Goal: Transaction & Acquisition: Purchase product/service

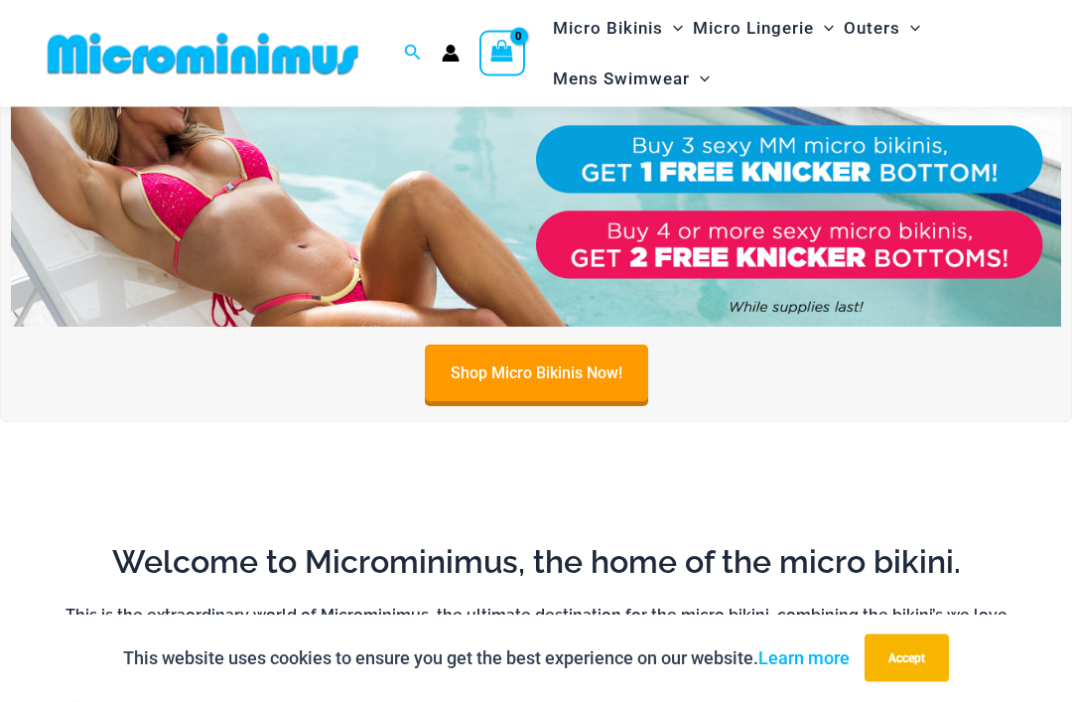
scroll to position [659, 0]
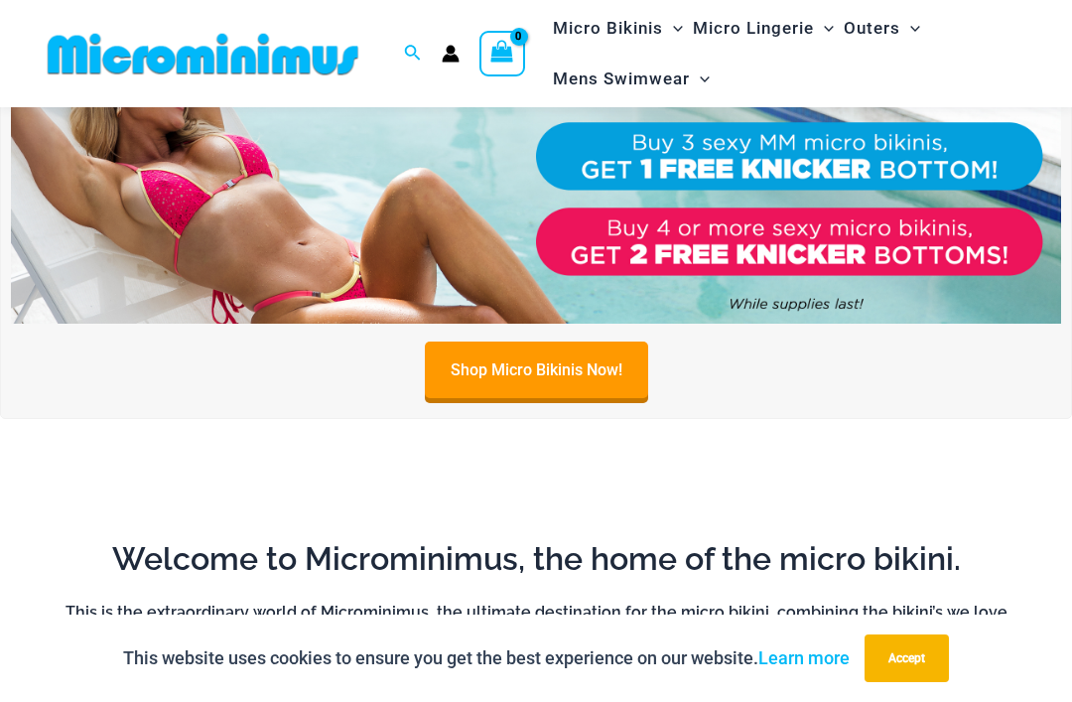
click at [924, 682] on button "Accept" at bounding box center [907, 658] width 84 height 48
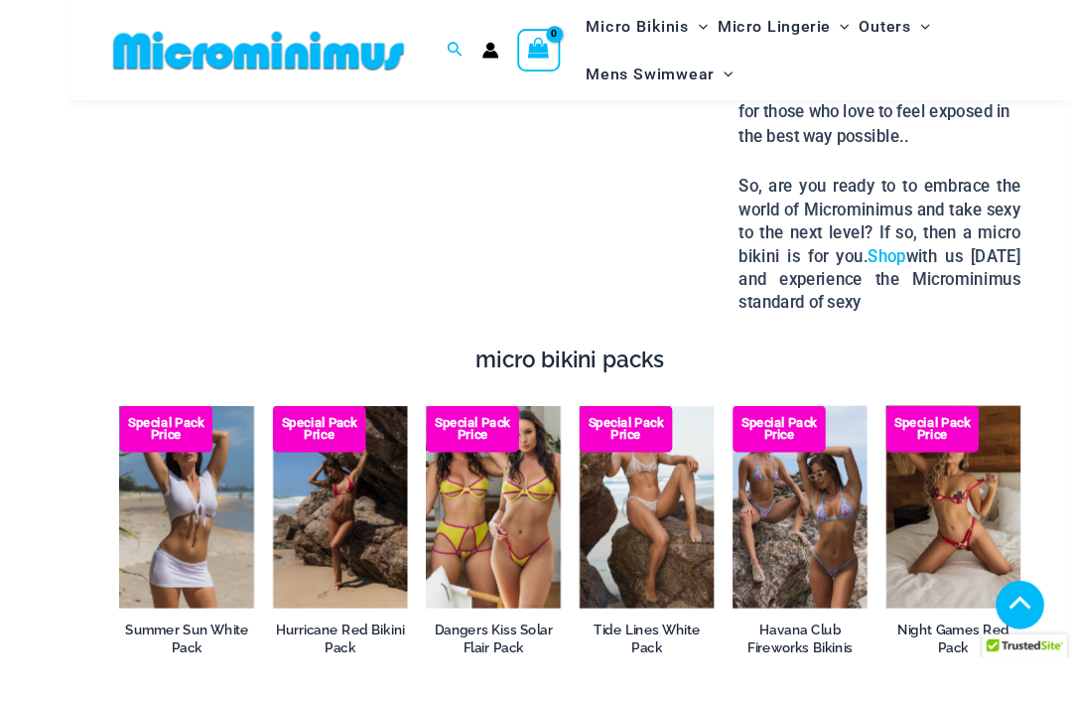
scroll to position [2817, 0]
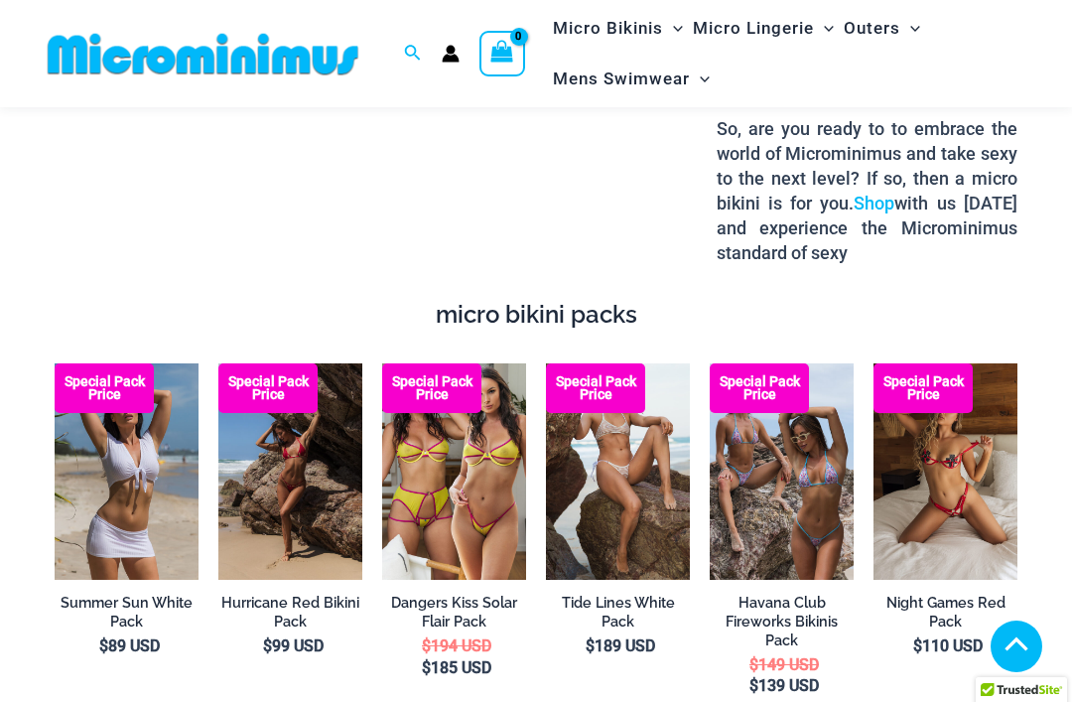
click at [55, 363] on img at bounding box center [55, 363] width 0 height 0
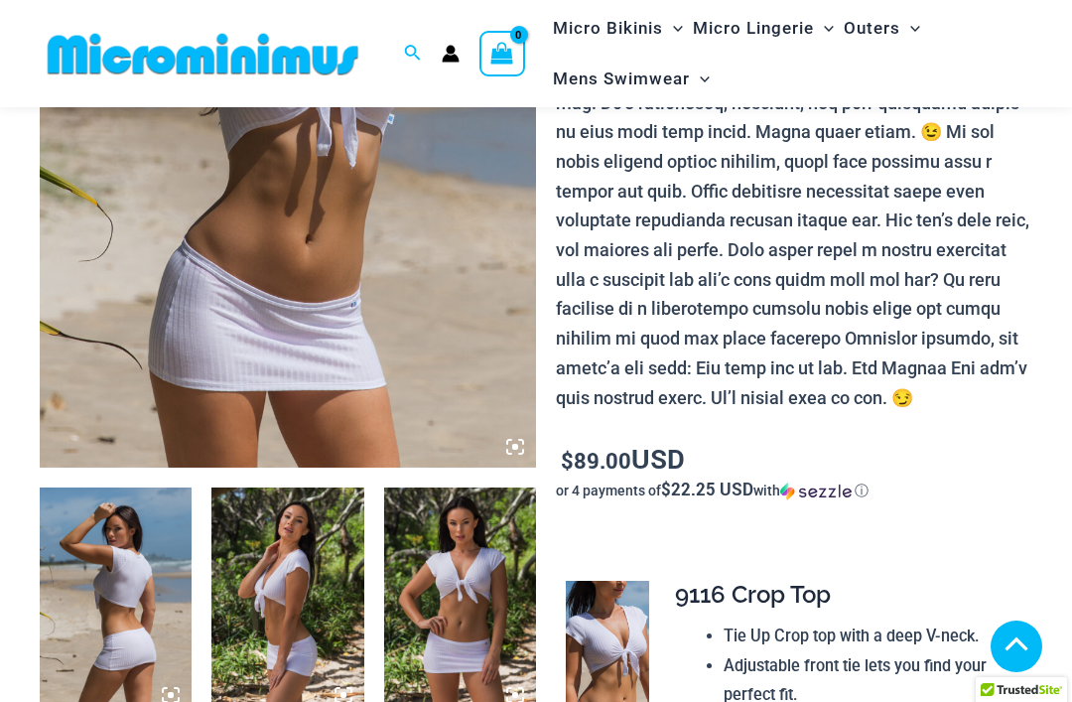
scroll to position [487, 0]
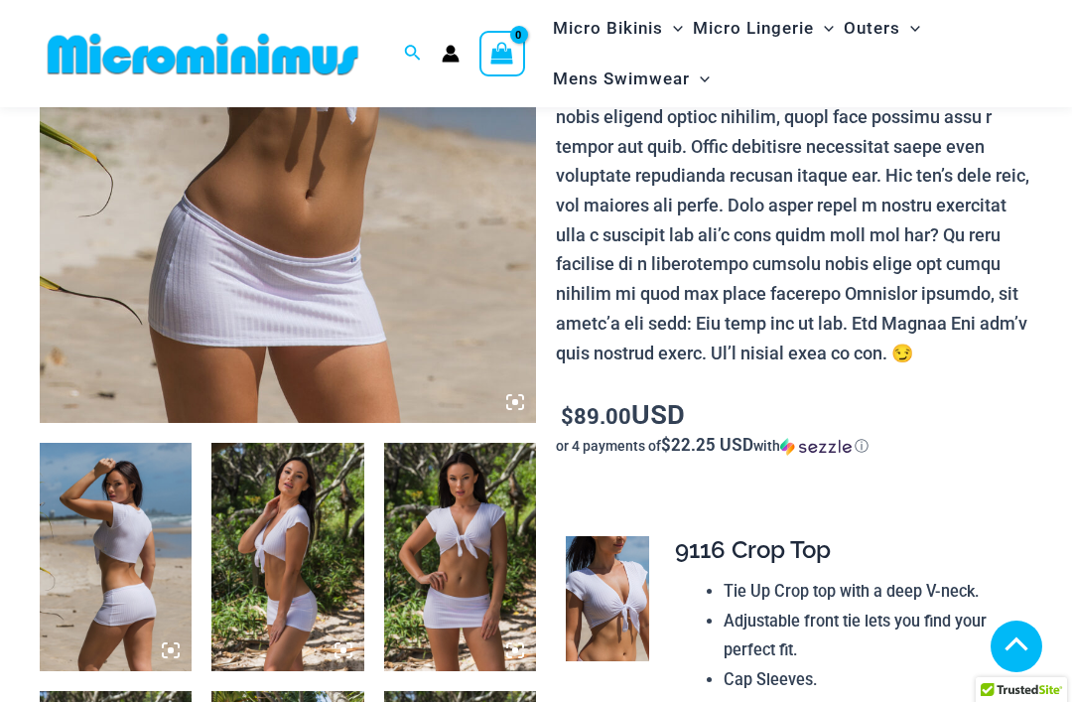
click at [478, 554] on img at bounding box center [460, 557] width 152 height 228
click at [454, 539] on img at bounding box center [460, 557] width 152 height 228
click at [478, 541] on img at bounding box center [460, 557] width 152 height 228
click at [304, 582] on img at bounding box center [287, 557] width 152 height 228
click at [481, 362] on img at bounding box center [288, 50] width 496 height 745
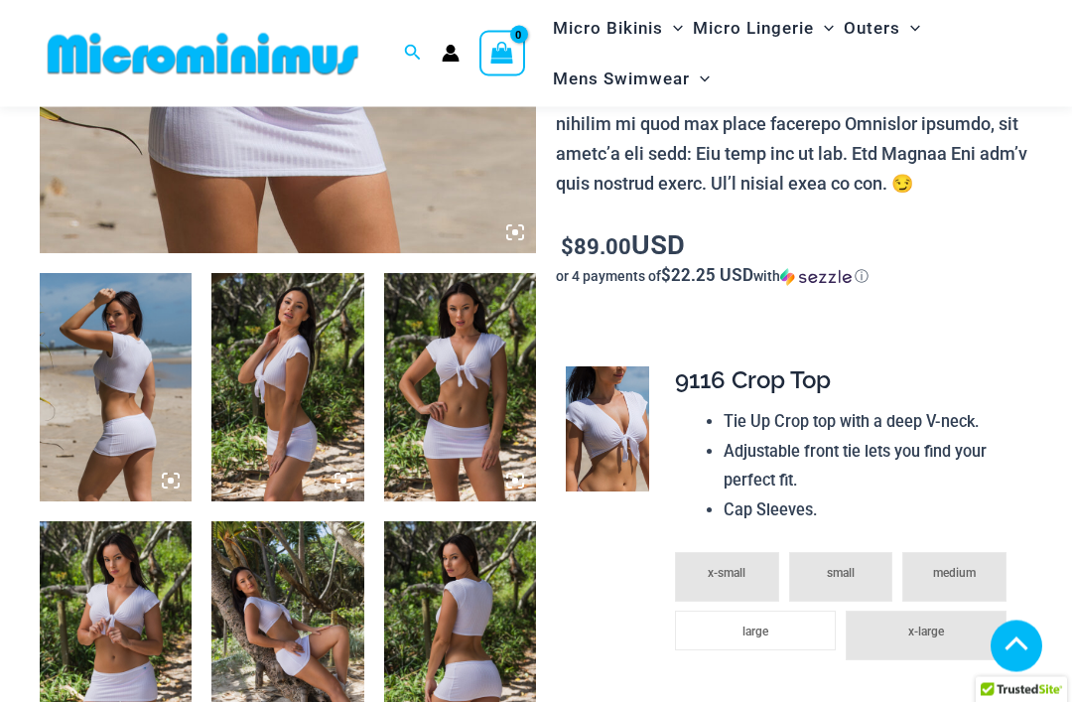
scroll to position [656, 0]
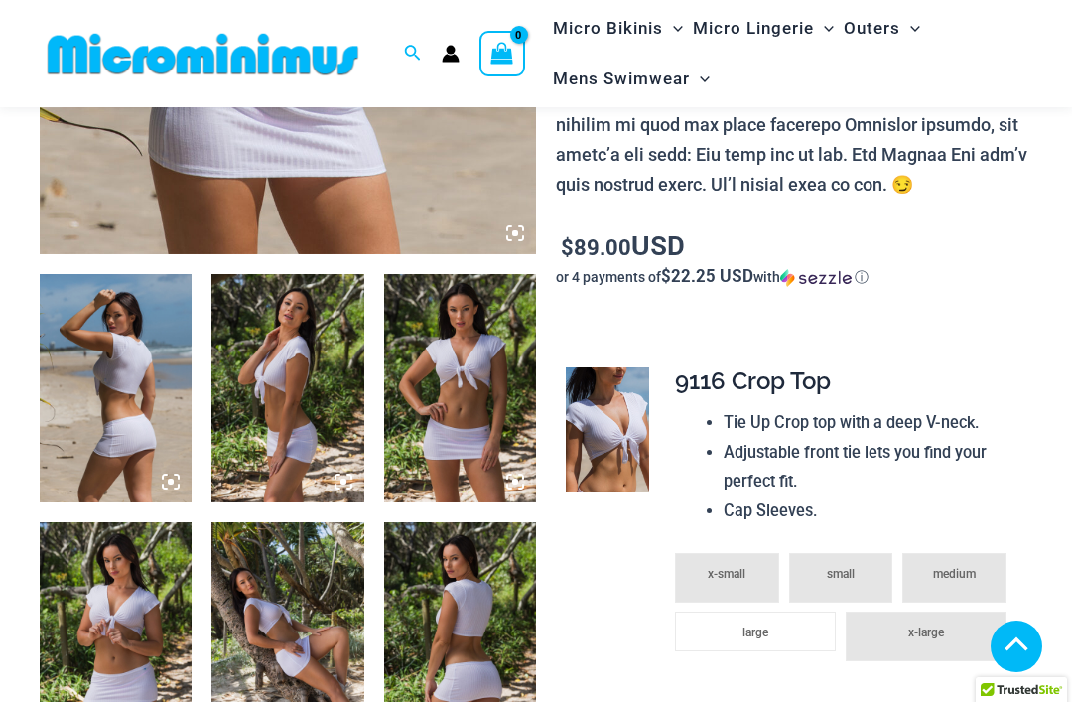
click at [498, 419] on img at bounding box center [460, 388] width 152 height 228
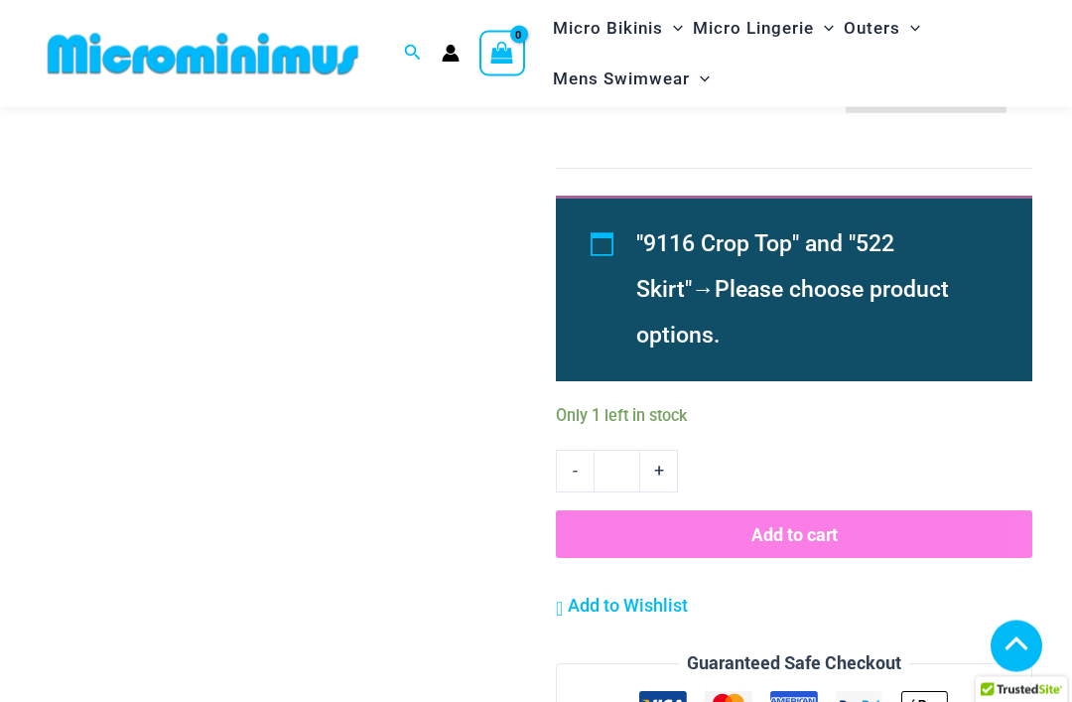
scroll to position [1611, 0]
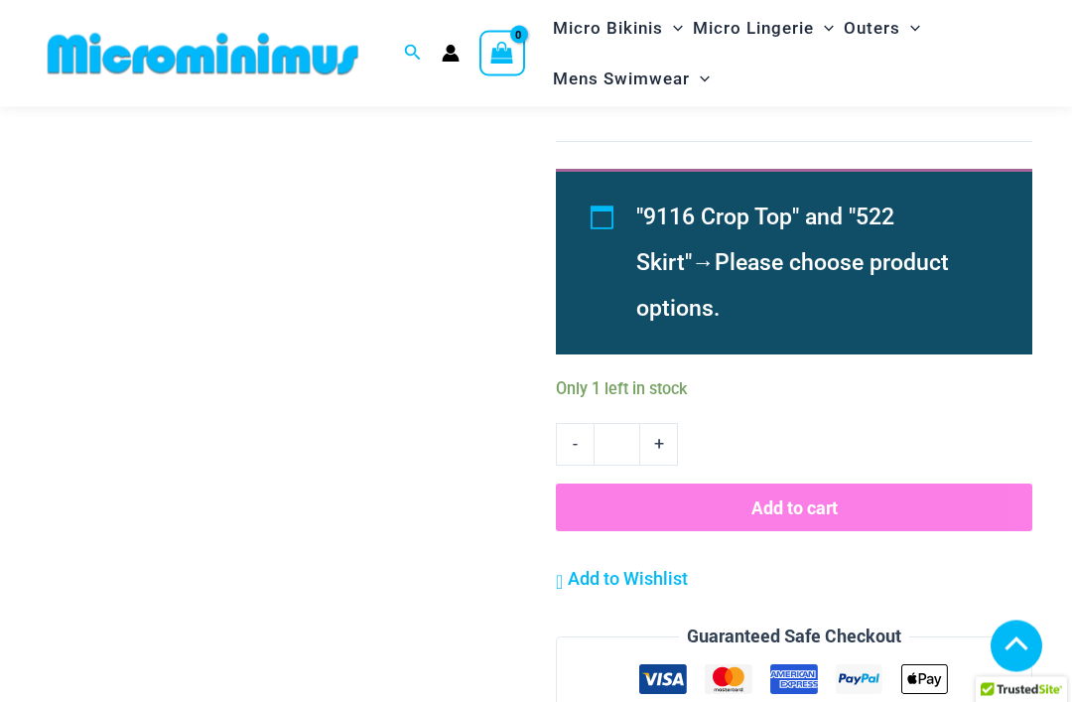
click at [880, 227] on li ""9116 Crop Top" and "522 Skirt" → Please choose product options." at bounding box center [811, 264] width 351 height 137
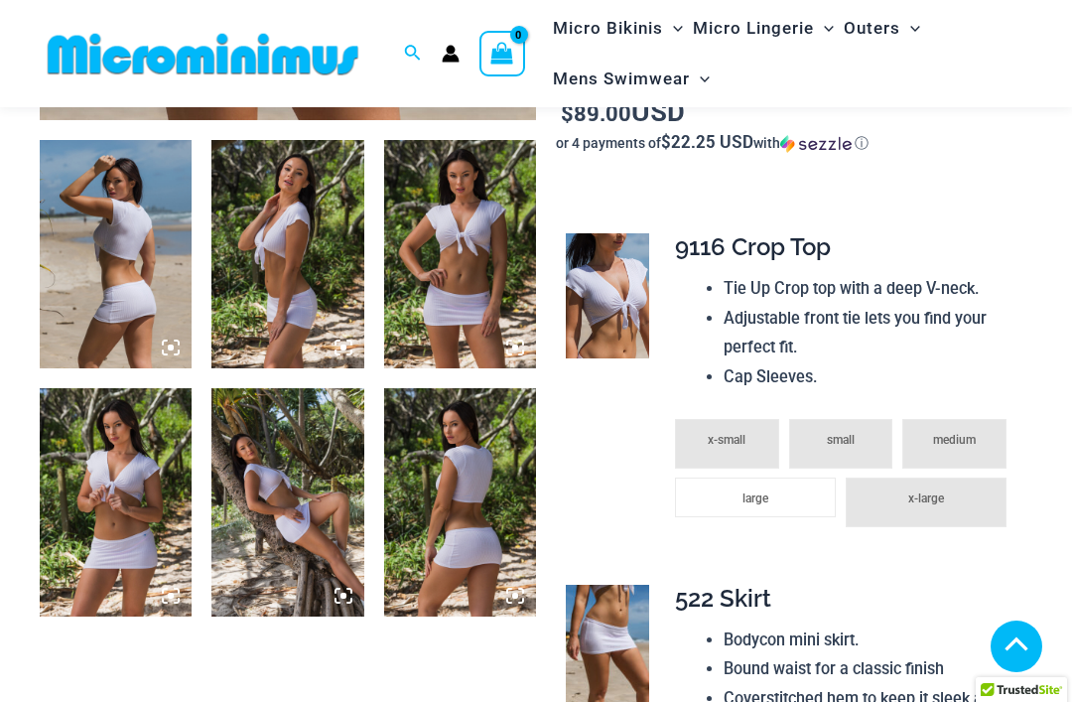
scroll to position [786, 0]
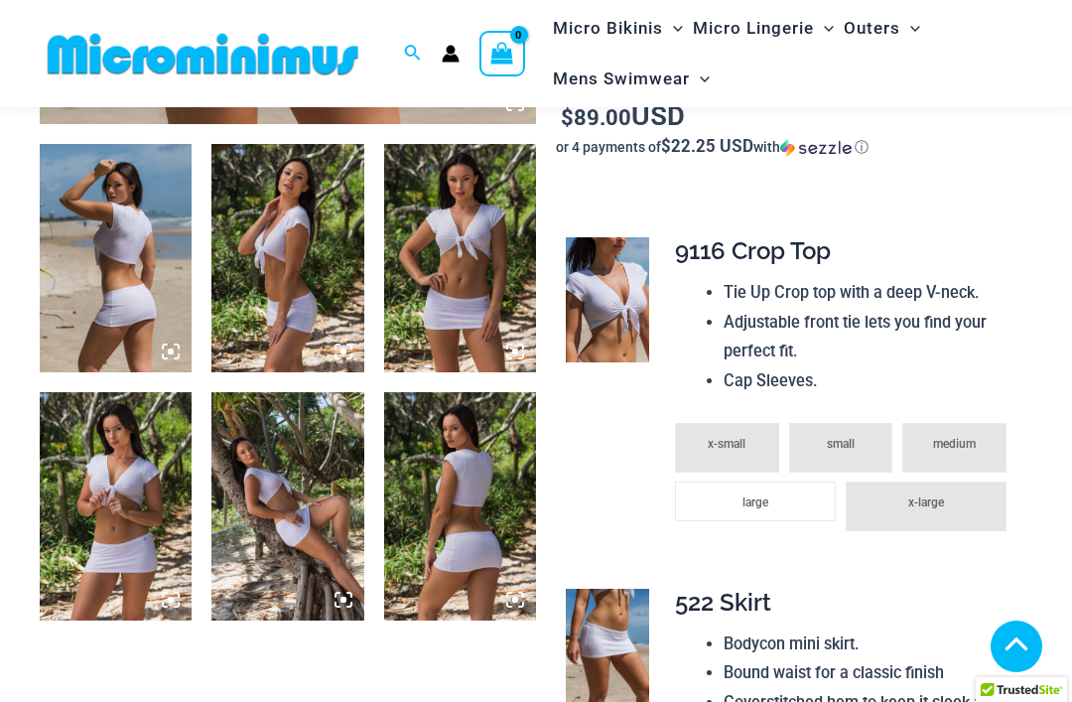
click at [469, 307] on img at bounding box center [460, 258] width 152 height 228
click at [495, 288] on img at bounding box center [460, 258] width 152 height 228
click at [491, 293] on img at bounding box center [460, 258] width 152 height 228
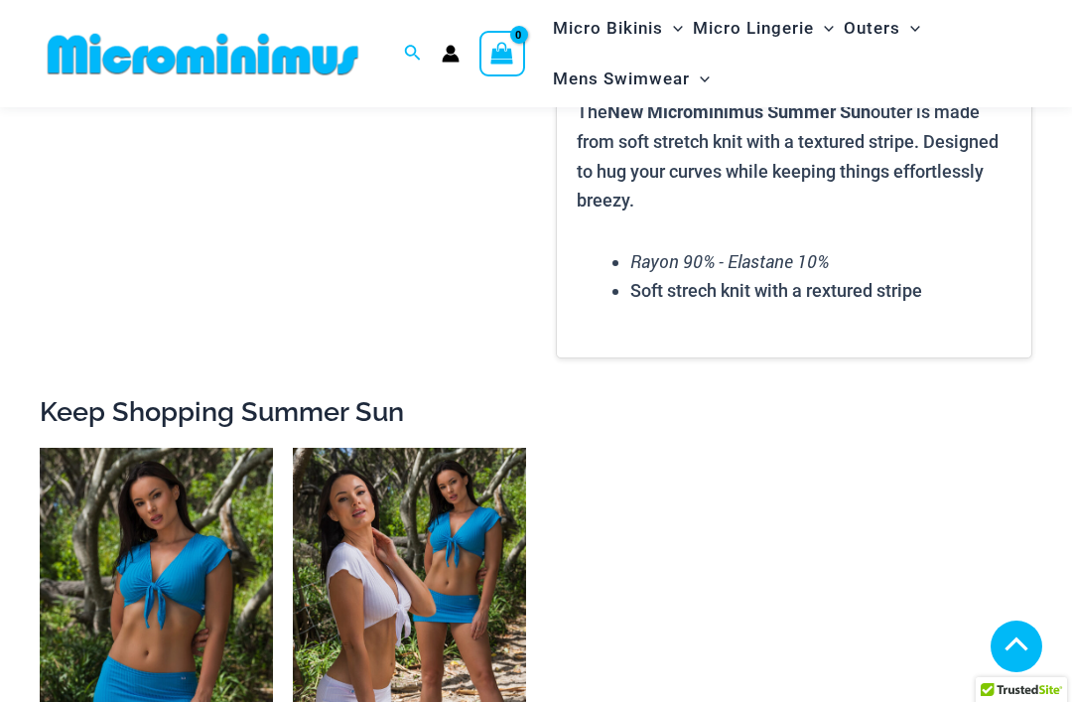
scroll to position [2536, 0]
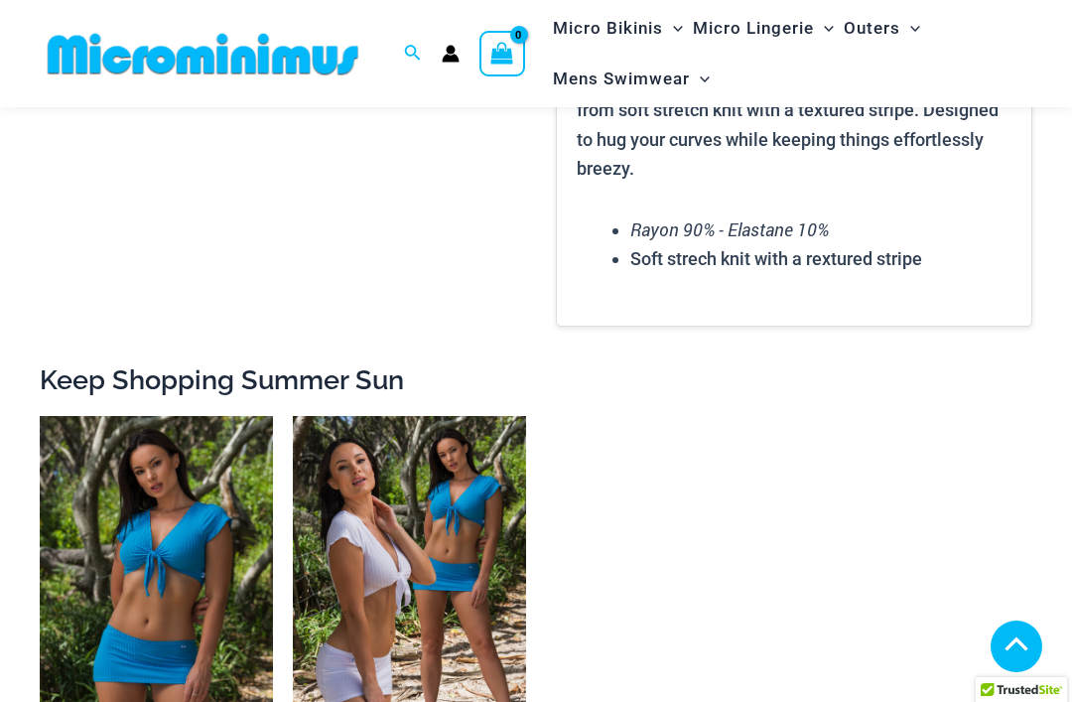
click at [40, 416] on img at bounding box center [40, 416] width 0 height 0
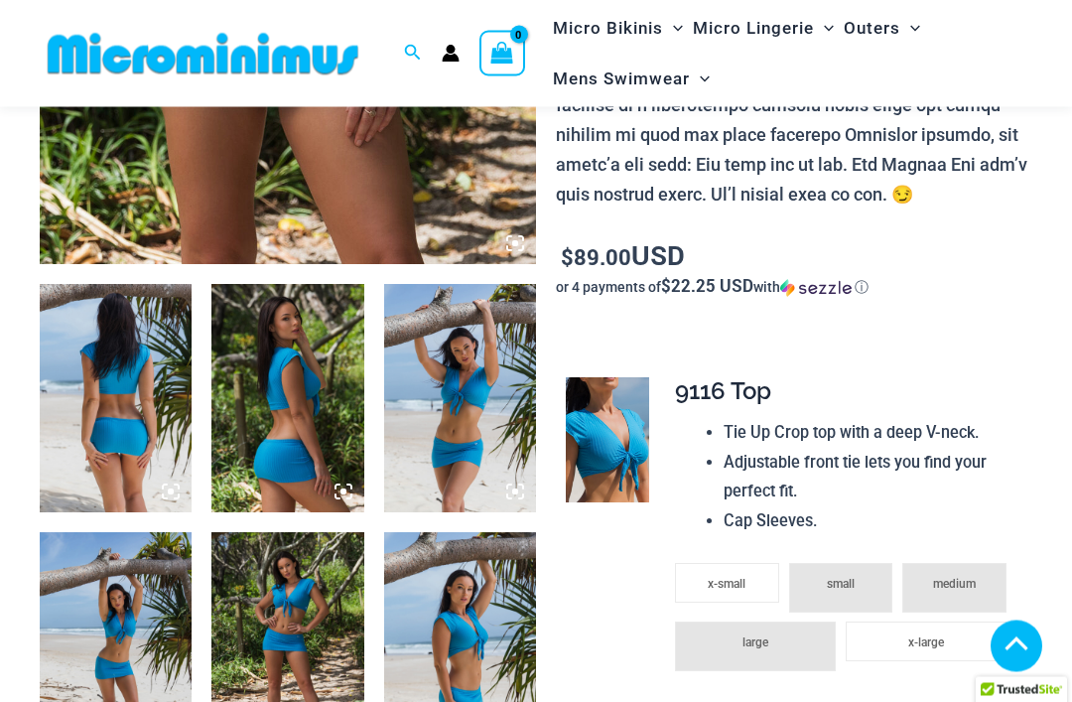
scroll to position [646, 0]
click at [119, 439] on img at bounding box center [116, 398] width 152 height 228
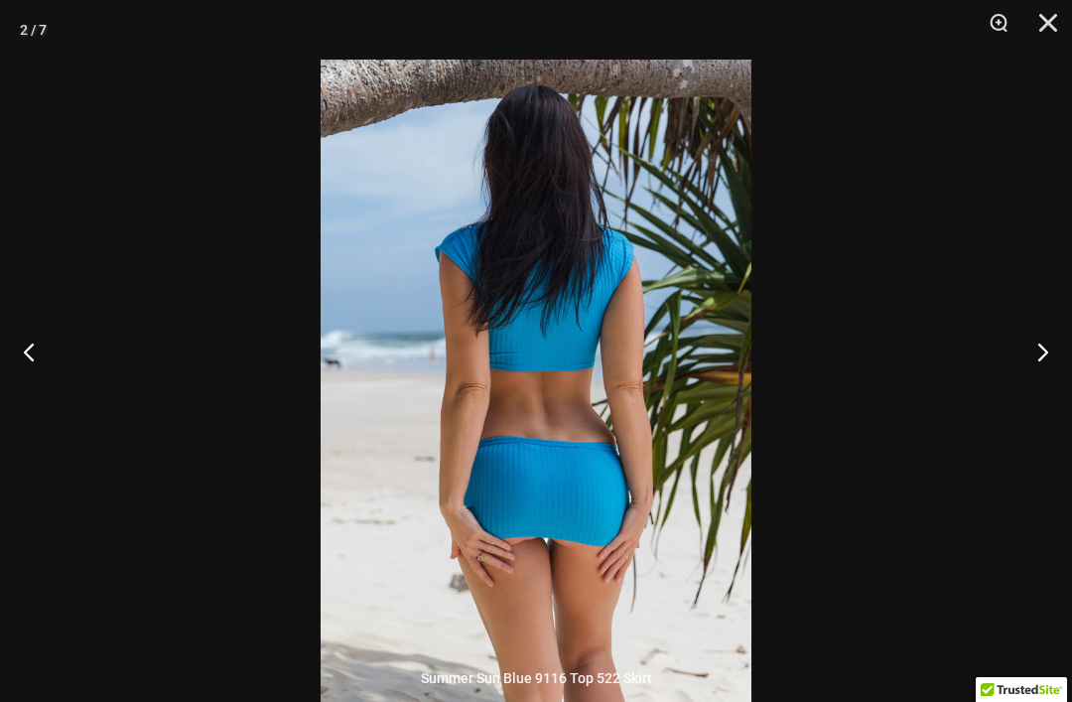
click at [1036, 390] on button "Next" at bounding box center [1035, 351] width 74 height 99
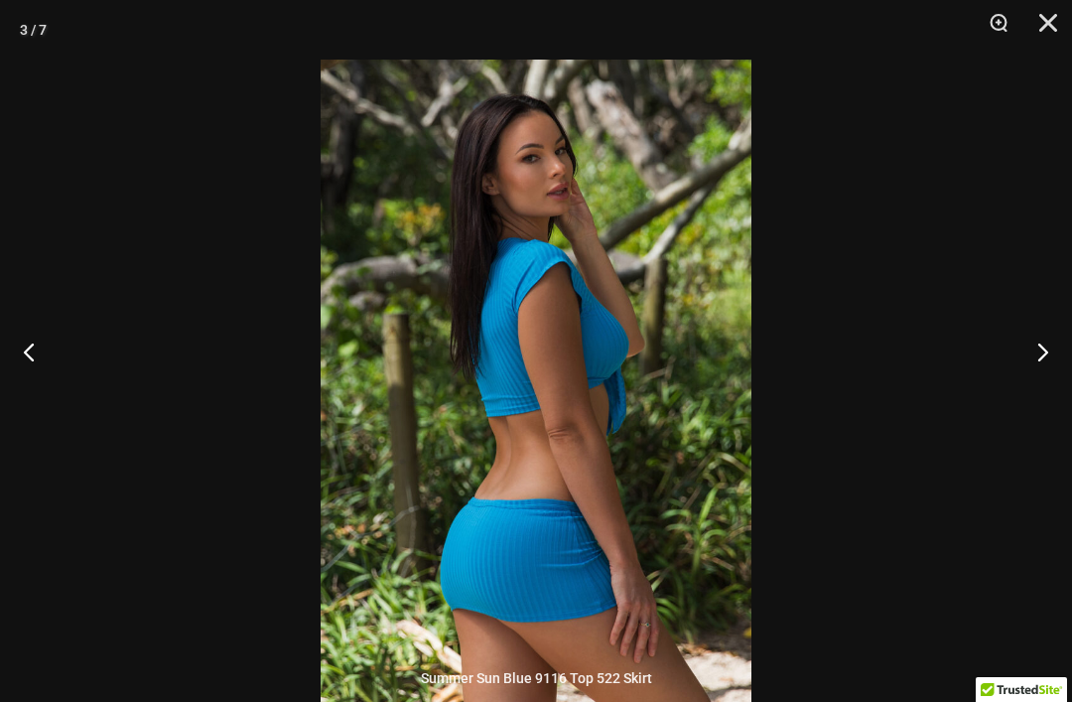
click at [1045, 381] on button "Next" at bounding box center [1035, 351] width 74 height 99
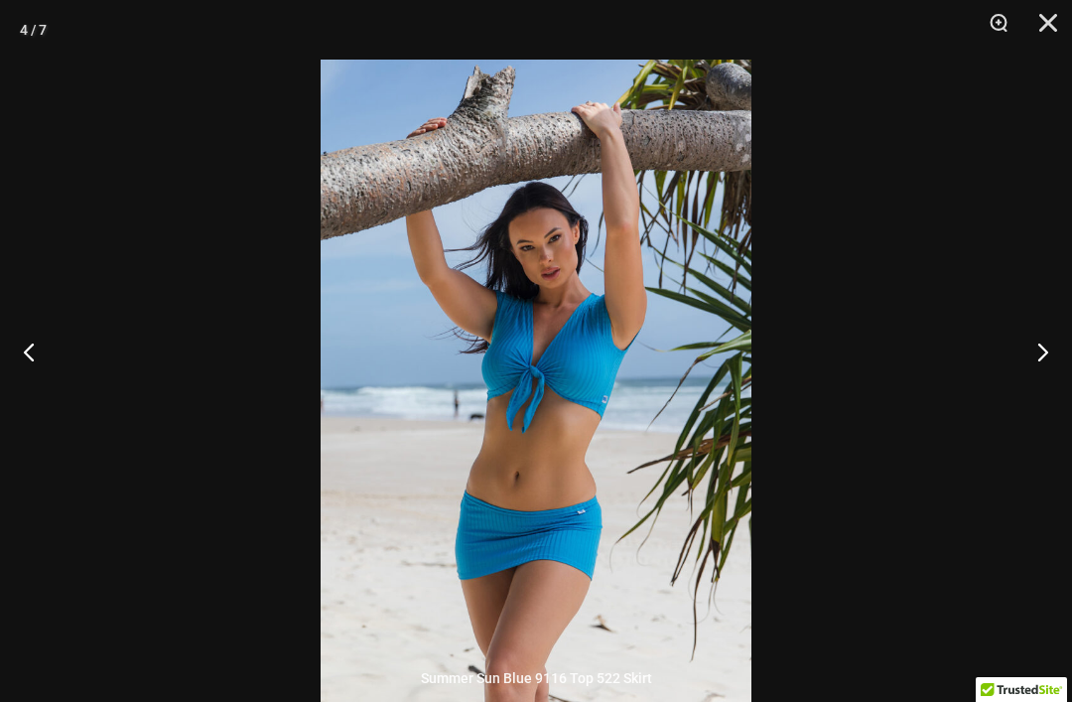
click at [1045, 384] on button "Next" at bounding box center [1035, 351] width 74 height 99
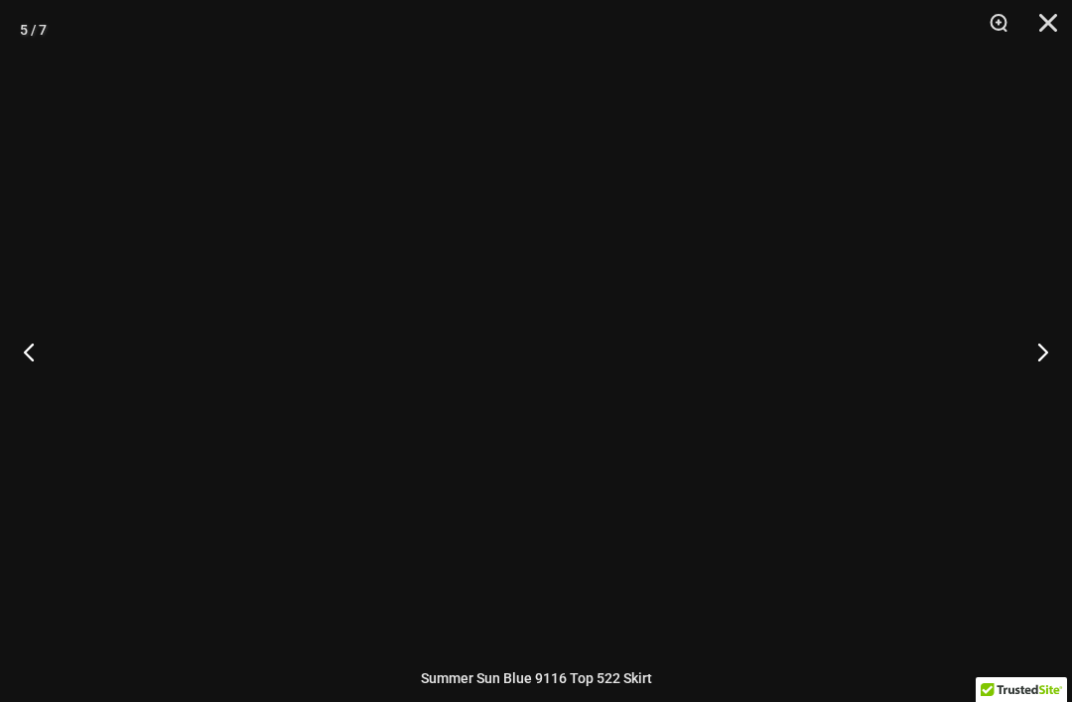
click at [1043, 390] on button "Next" at bounding box center [1035, 351] width 74 height 99
click at [30, 382] on button "Previous" at bounding box center [37, 351] width 74 height 99
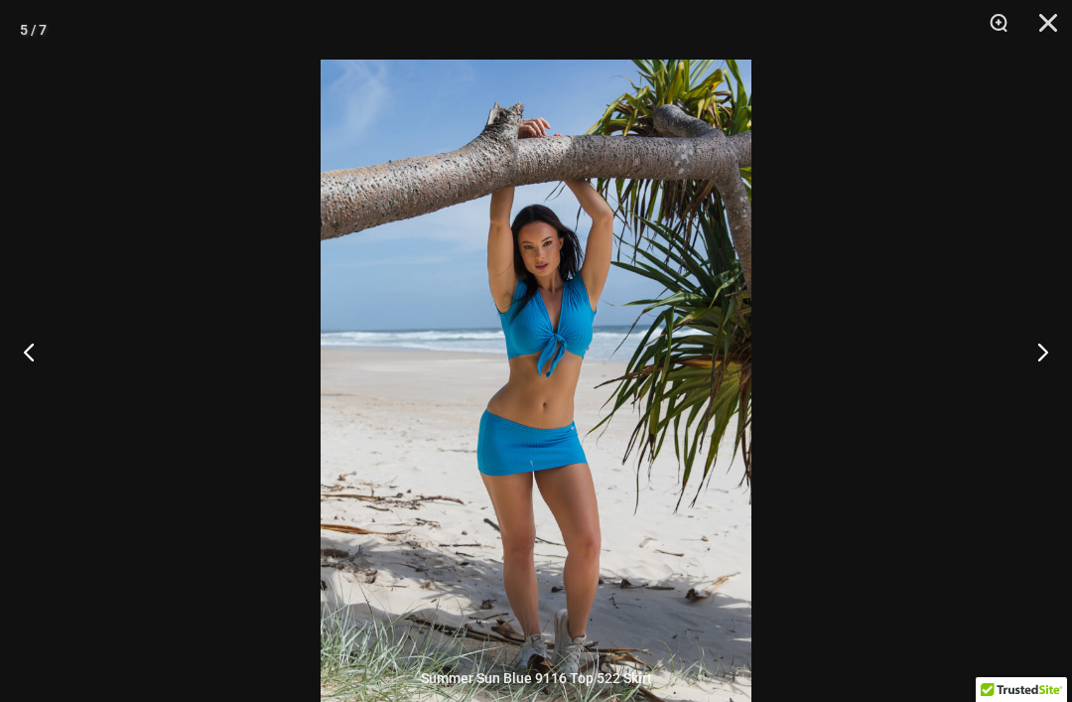
click at [29, 382] on button "Previous" at bounding box center [37, 351] width 74 height 99
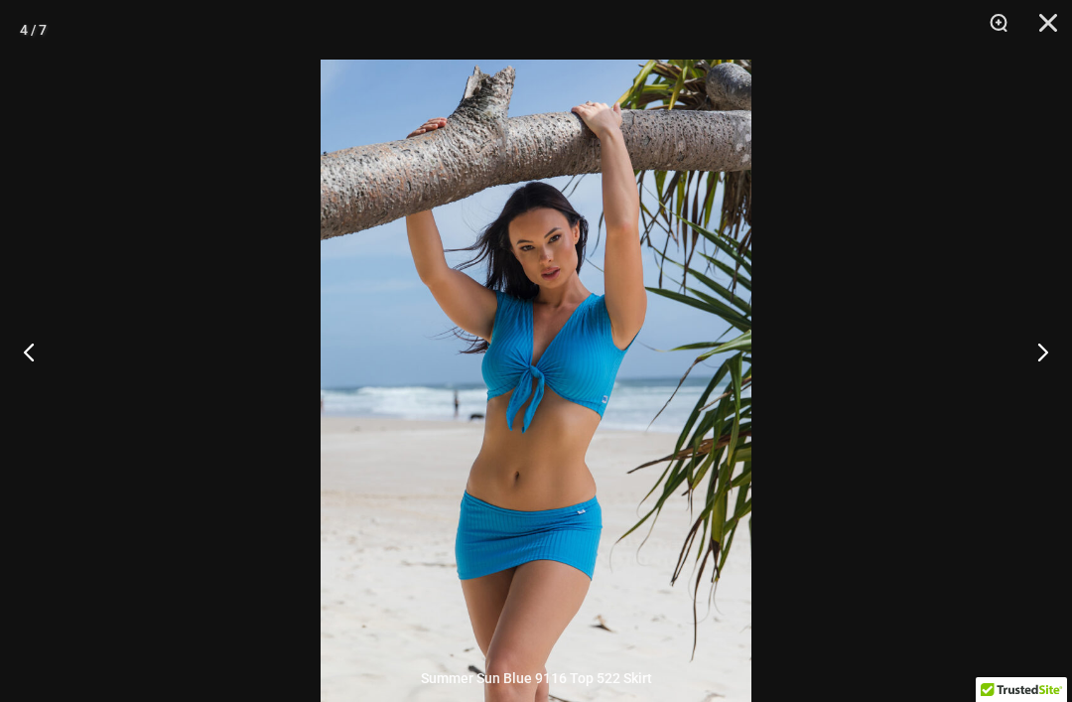
click at [1052, 392] on button "Next" at bounding box center [1035, 351] width 74 height 99
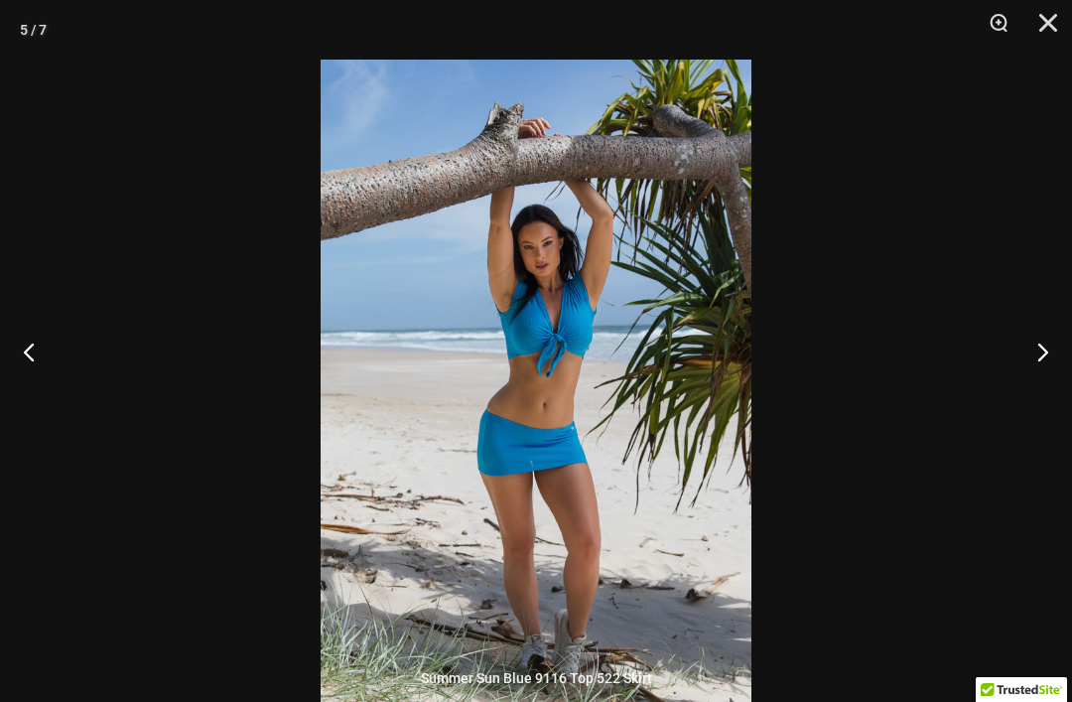
click at [1054, 390] on button "Next" at bounding box center [1035, 351] width 74 height 99
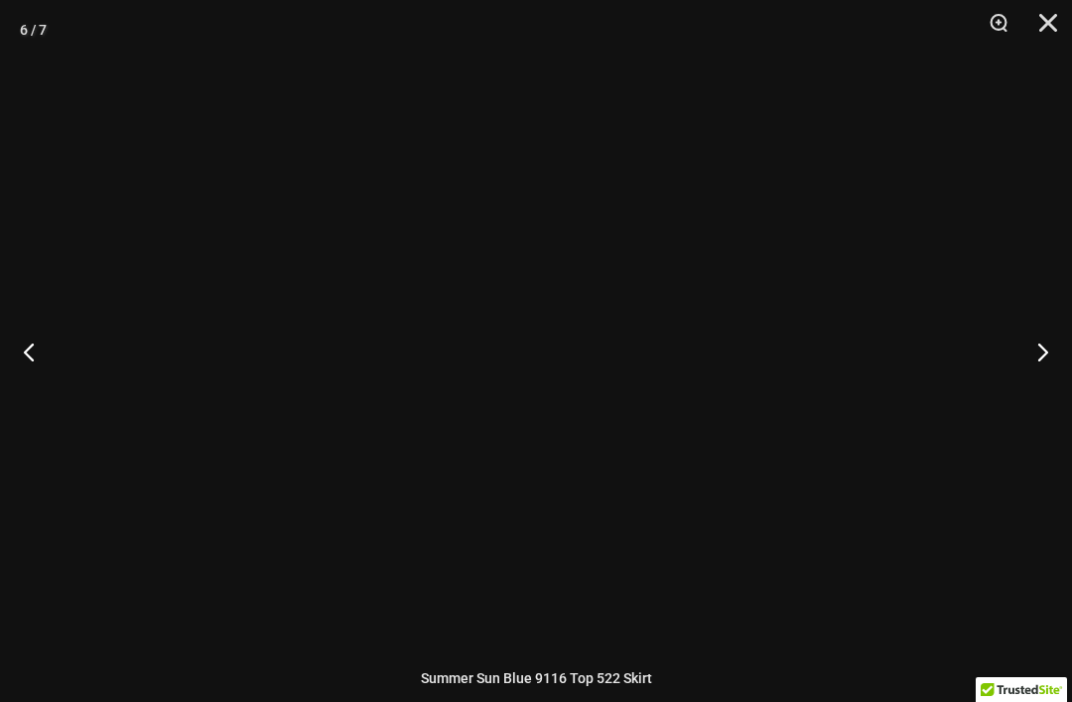
click at [1054, 382] on button "Next" at bounding box center [1035, 351] width 74 height 99
click at [45, 366] on button "Previous" at bounding box center [37, 351] width 74 height 99
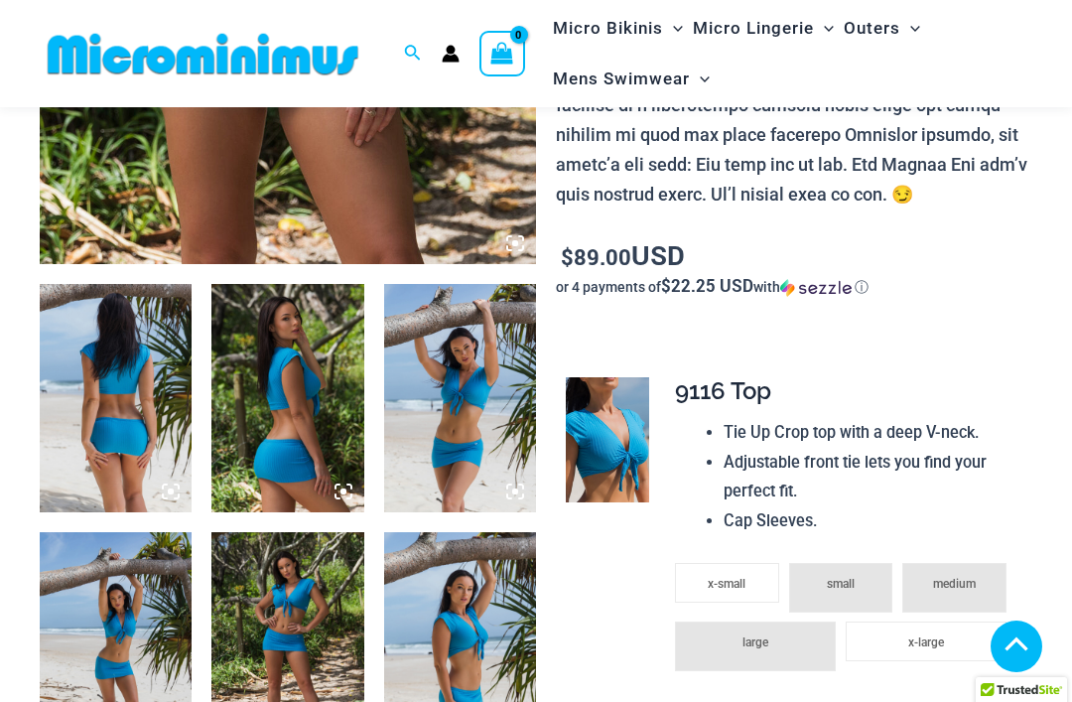
click at [466, 671] on img at bounding box center [460, 646] width 152 height 228
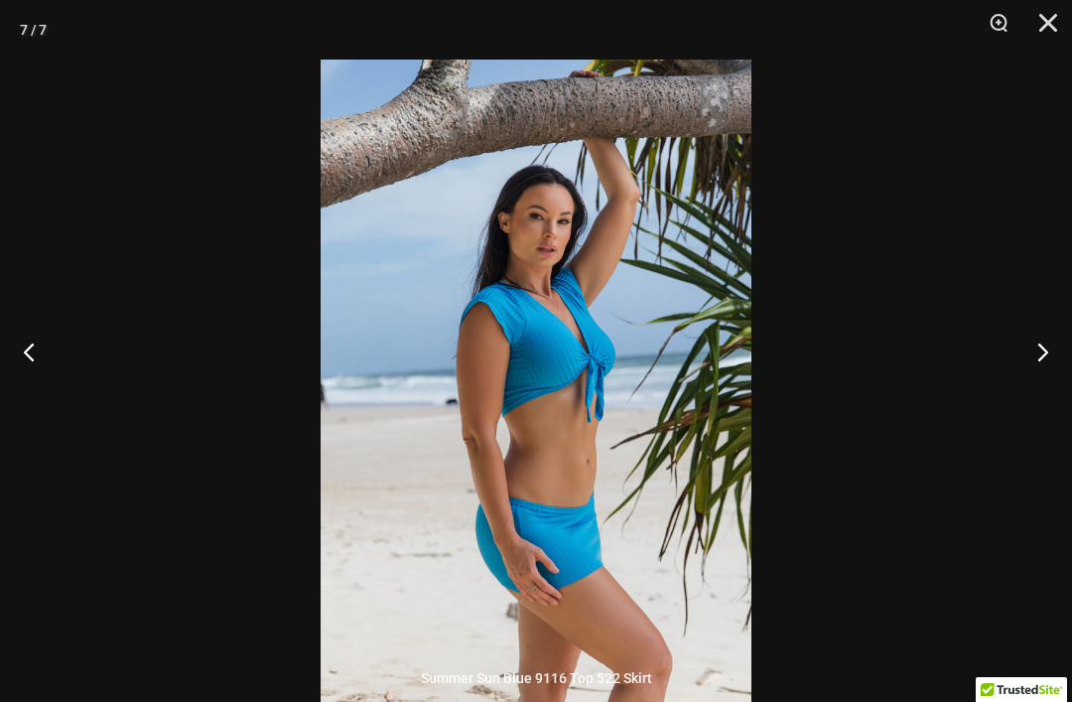
click at [1040, 388] on button "Next" at bounding box center [1035, 351] width 74 height 99
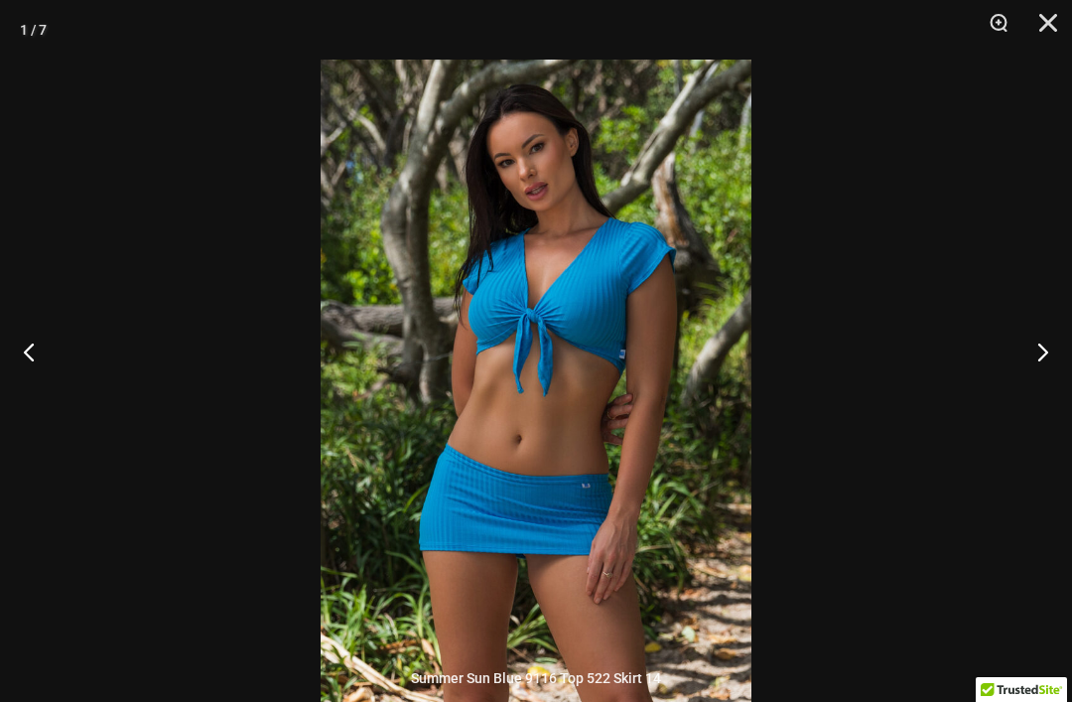
click at [1059, 377] on button "Next" at bounding box center [1035, 351] width 74 height 99
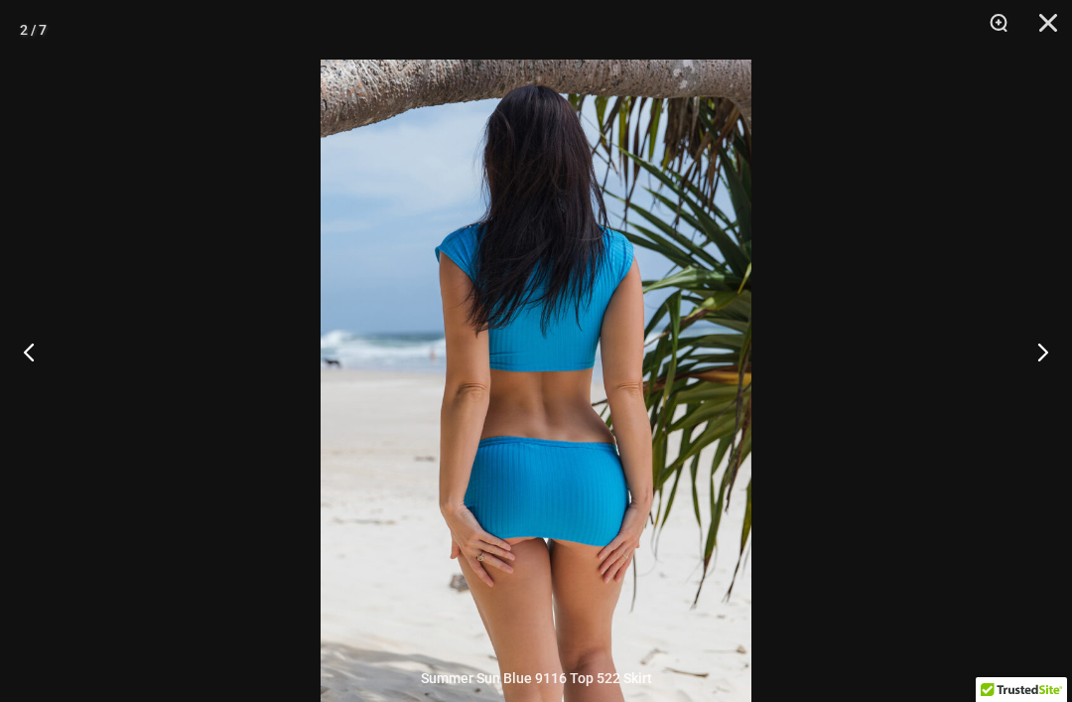
click at [1059, 23] on button "Close" at bounding box center [1042, 30] width 50 height 60
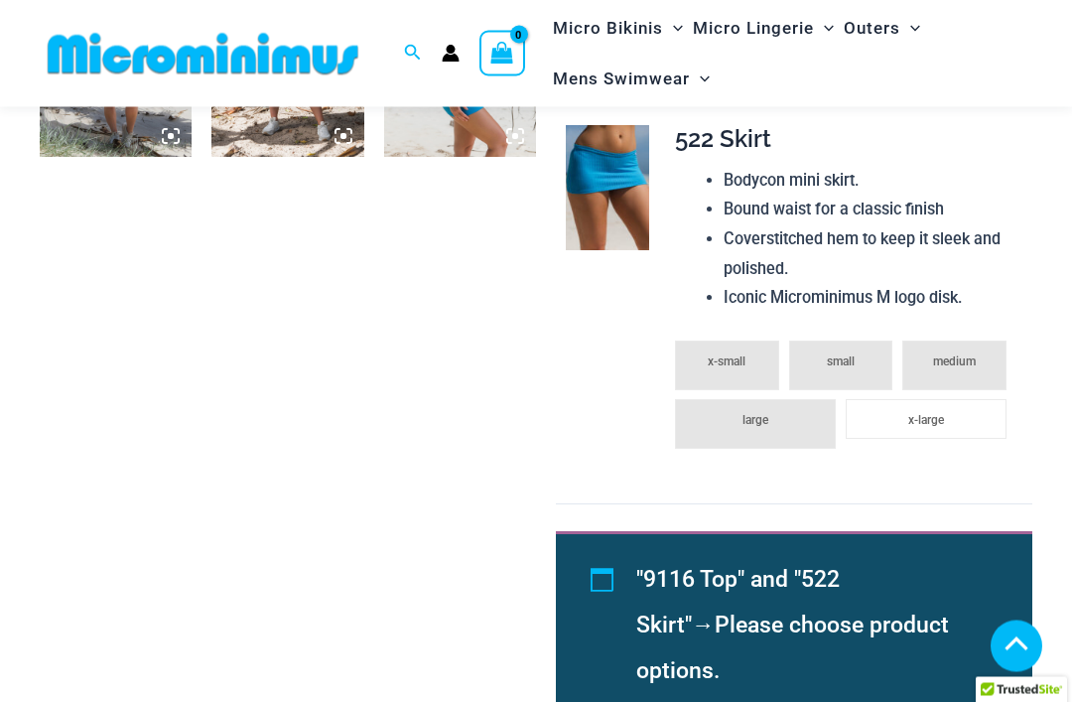
scroll to position [1248, 0]
click at [301, 71] on img at bounding box center [203, 54] width 327 height 45
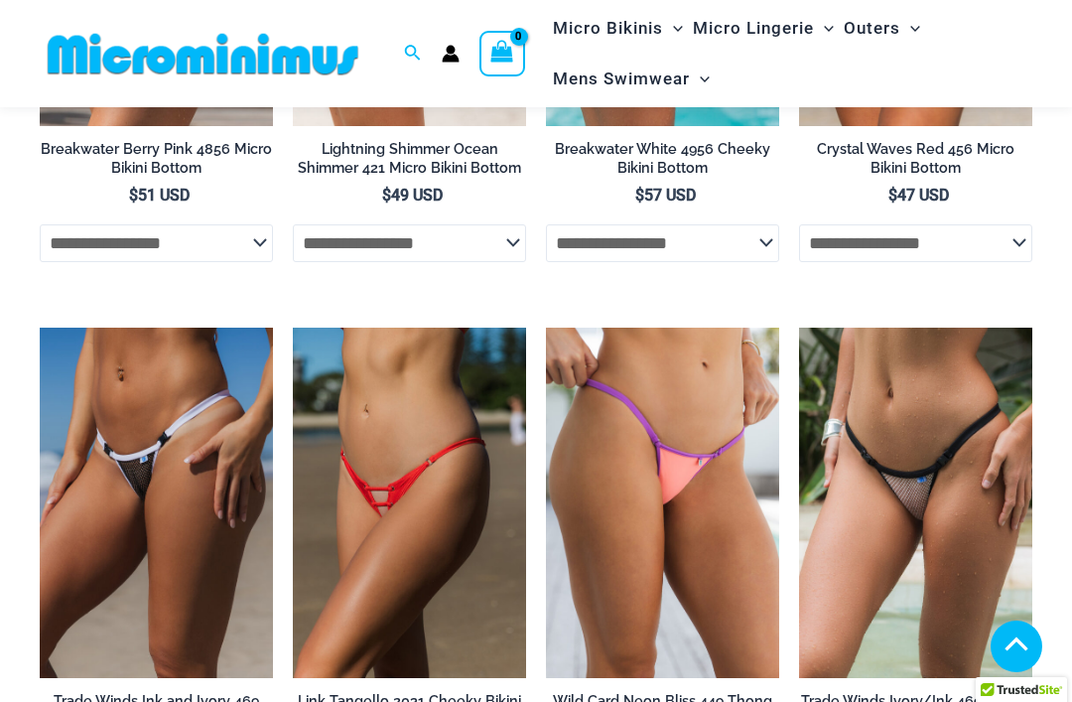
scroll to position [5010, 0]
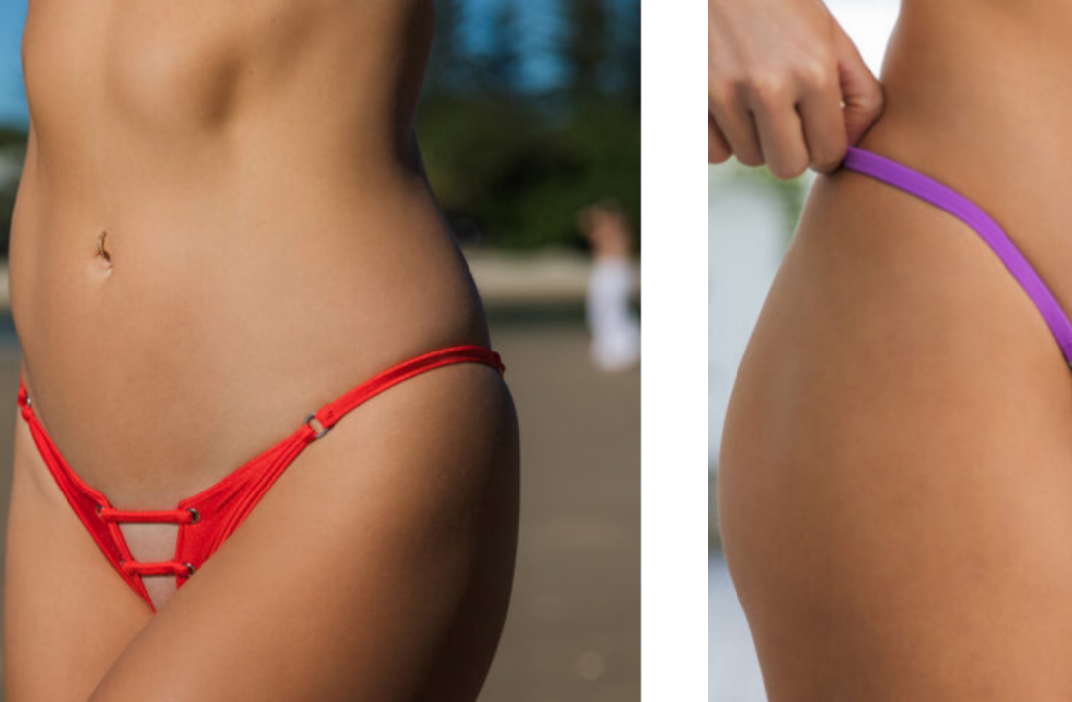
click at [293, 298] on img at bounding box center [293, 298] width 0 height 0
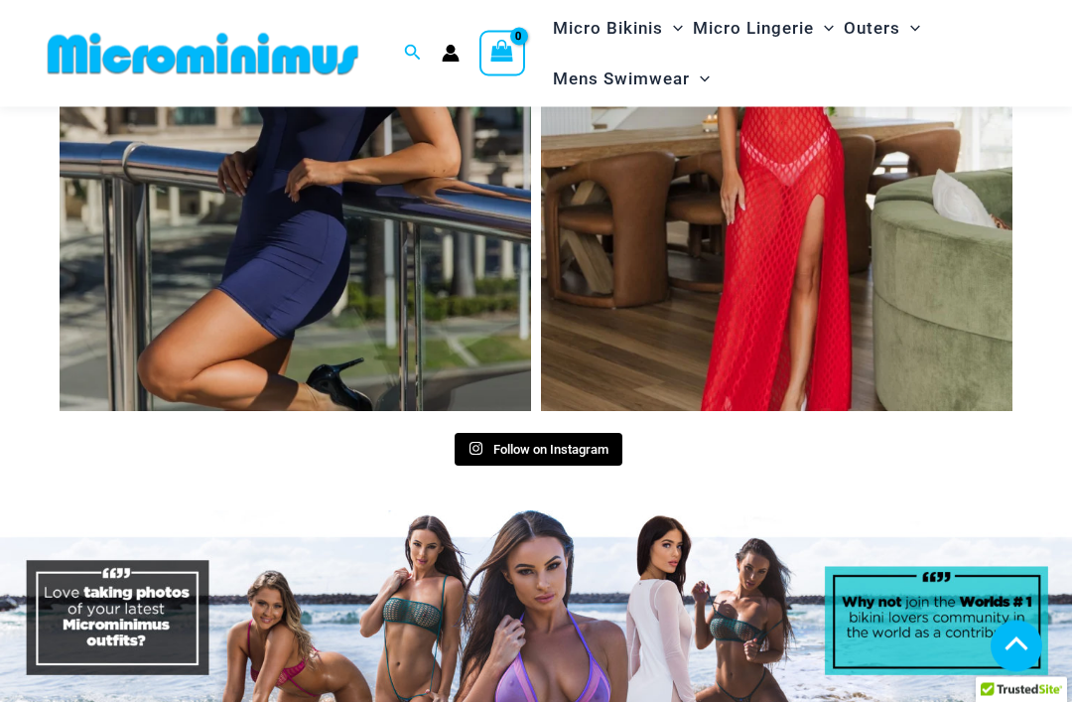
scroll to position [11373, 0]
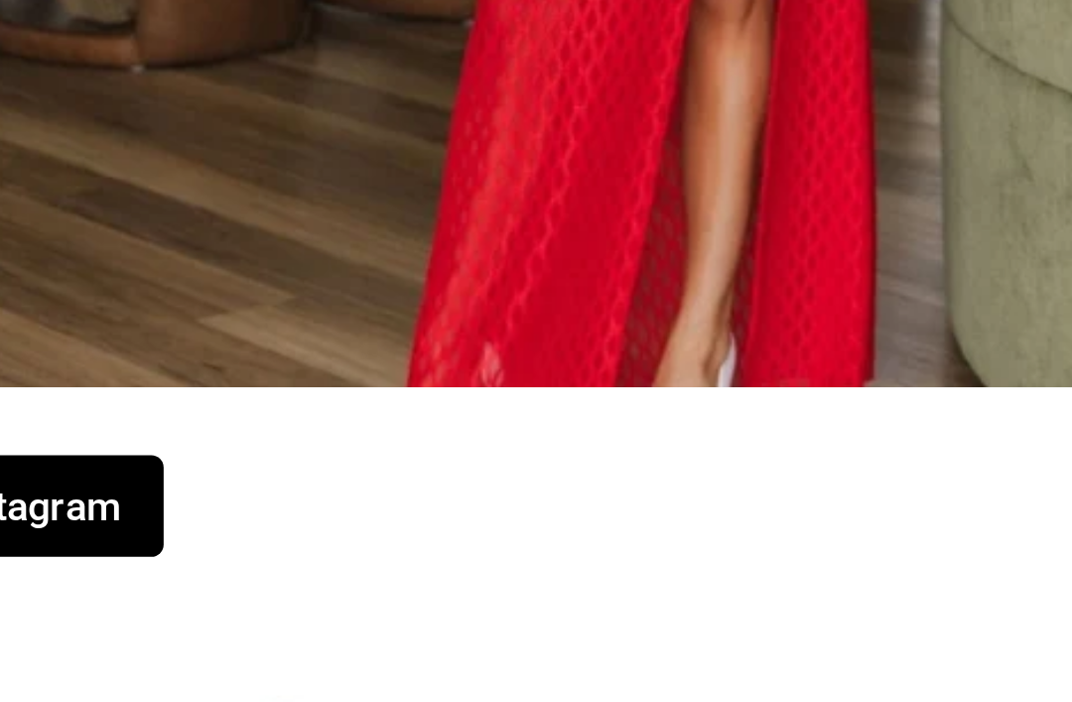
click at [197, 483] on img at bounding box center [536, 598] width 1072 height 230
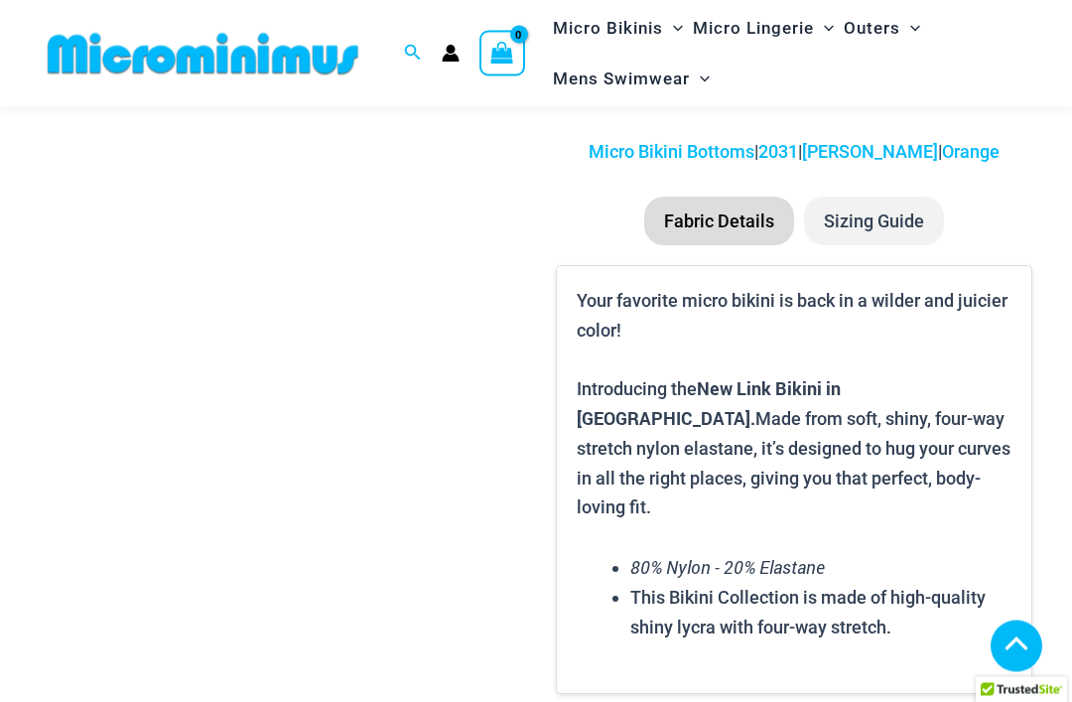
scroll to position [1671, 0]
